Goal: Complete application form

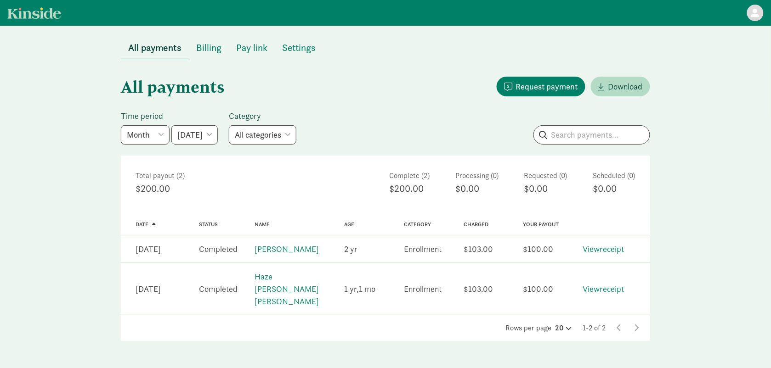
click at [205, 132] on select "[DATE] [DATE] [DATE] [DATE] [DATE] [DATE] [DATE]" at bounding box center [194, 134] width 46 height 19
click at [172, 125] on select "[DATE] [DATE] [DATE] [DATE] [DATE] [DATE] [DATE]" at bounding box center [194, 134] width 46 height 19
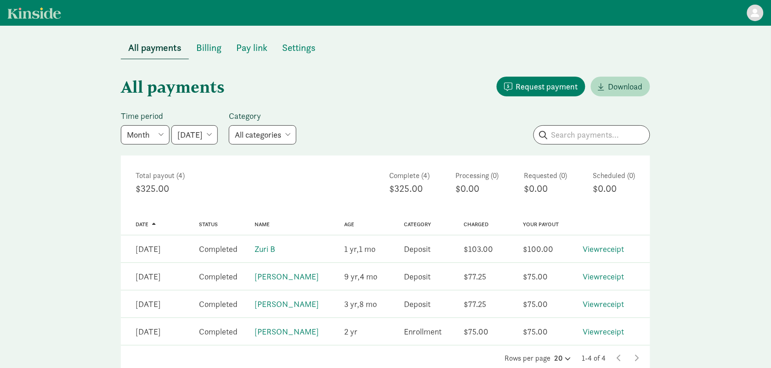
scroll to position [33, 0]
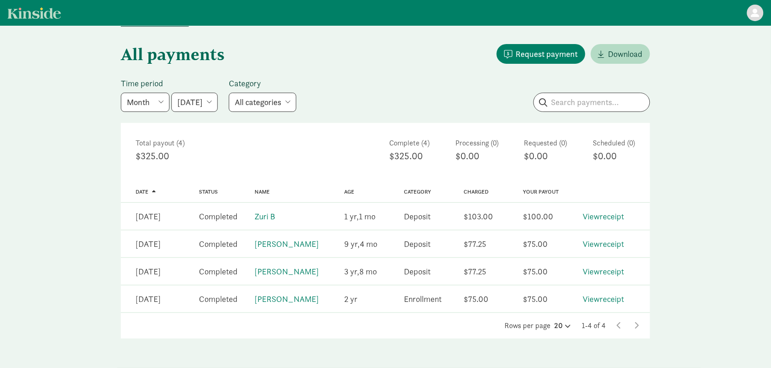
click at [218, 98] on select "[DATE] [DATE] [DATE] [DATE] [DATE] [DATE] [DATE]" at bounding box center [194, 102] width 46 height 19
click at [172, 93] on select "[DATE] [DATE] [DATE] [DATE] [DATE] [DATE] [DATE]" at bounding box center [194, 102] width 46 height 19
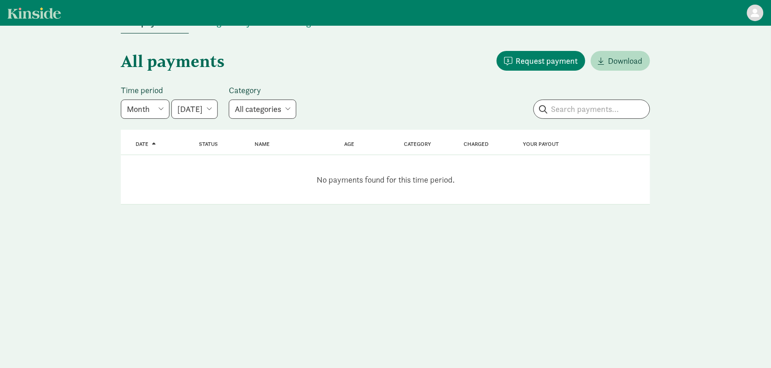
click at [217, 109] on select "[DATE] [DATE] [DATE] [DATE] [DATE] [DATE] [DATE]" at bounding box center [194, 109] width 46 height 19
click at [172, 100] on select "[DATE] [DATE] [DATE] [DATE] [DATE] [DATE] [DATE]" at bounding box center [194, 109] width 46 height 19
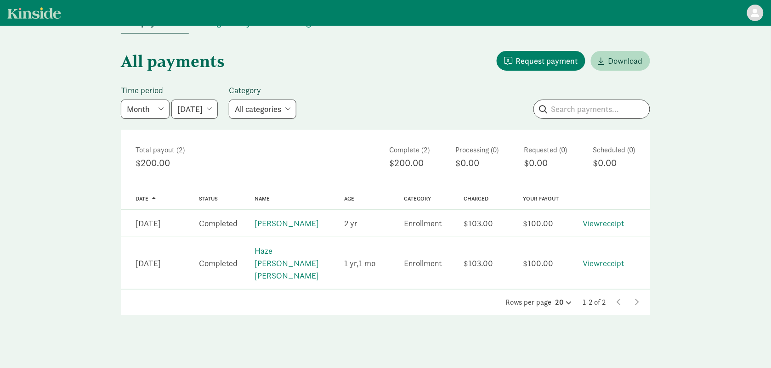
click at [218, 116] on select "[DATE] [DATE] [DATE] [DATE] [DATE] [DATE] [DATE]" at bounding box center [194, 109] width 46 height 19
click at [172, 100] on select "[DATE] [DATE] [DATE] [DATE] [DATE] [DATE] [DATE]" at bounding box center [194, 109] width 46 height 19
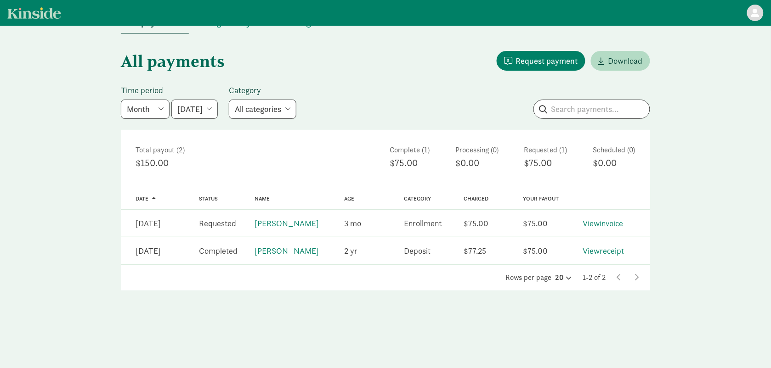
click at [215, 109] on select "[DATE] [DATE] [DATE] [DATE] [DATE] [DATE] [DATE]" at bounding box center [194, 109] width 46 height 19
click at [172, 100] on select "[DATE] [DATE] [DATE] [DATE] [DATE] [DATE] [DATE]" at bounding box center [194, 109] width 46 height 19
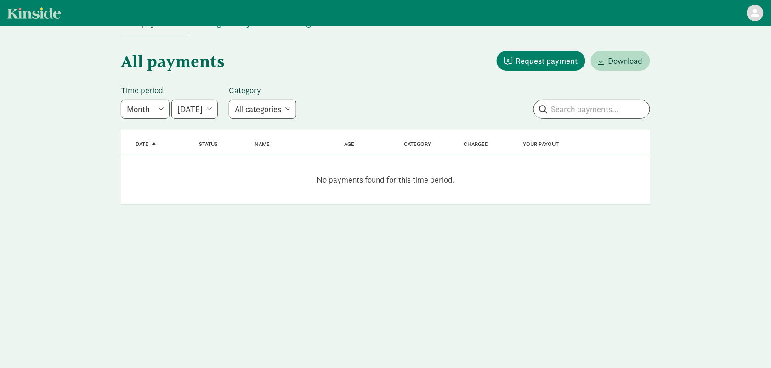
click at [217, 105] on select "[DATE] [DATE] [DATE] [DATE] [DATE] [DATE] [DATE]" at bounding box center [194, 109] width 46 height 19
click at [172, 100] on select "[DATE] [DATE] [DATE] [DATE] [DATE] [DATE] [DATE]" at bounding box center [194, 109] width 46 height 19
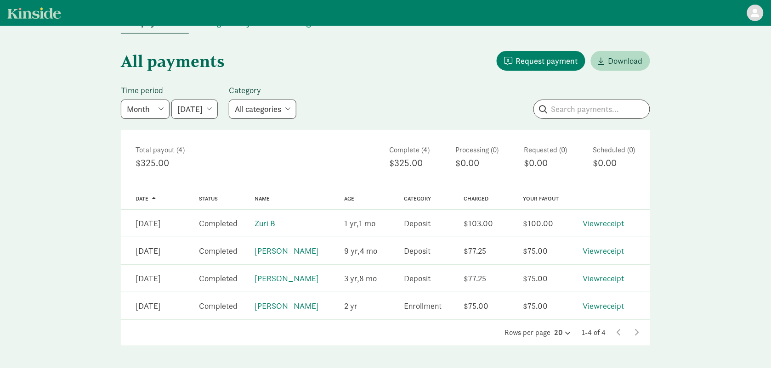
scroll to position [33, 0]
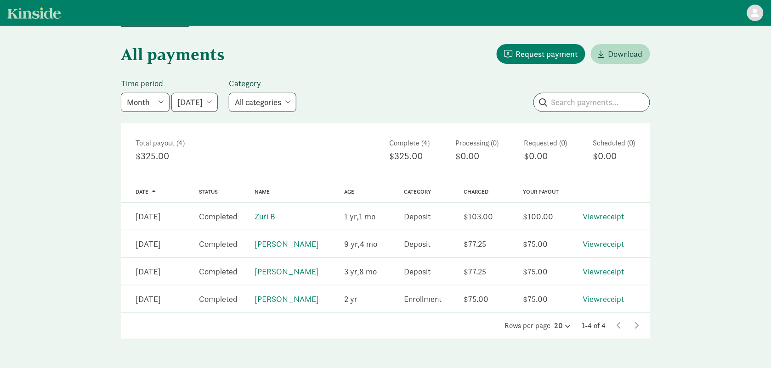
click at [218, 104] on select "[DATE] [DATE] [DATE] [DATE] [DATE] [DATE] [DATE]" at bounding box center [194, 102] width 46 height 19
select select "[DATE]"
click at [172, 93] on select "[DATE] [DATE] [DATE] [DATE] [DATE] [DATE] [DATE]" at bounding box center [194, 102] width 46 height 19
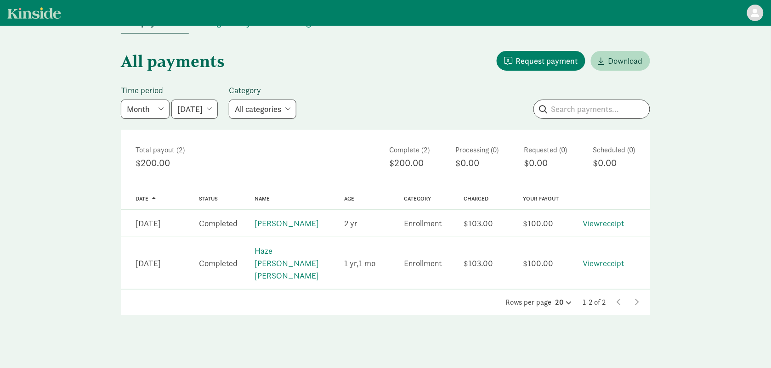
scroll to position [26, 0]
